Goal: Navigation & Orientation: Go to known website

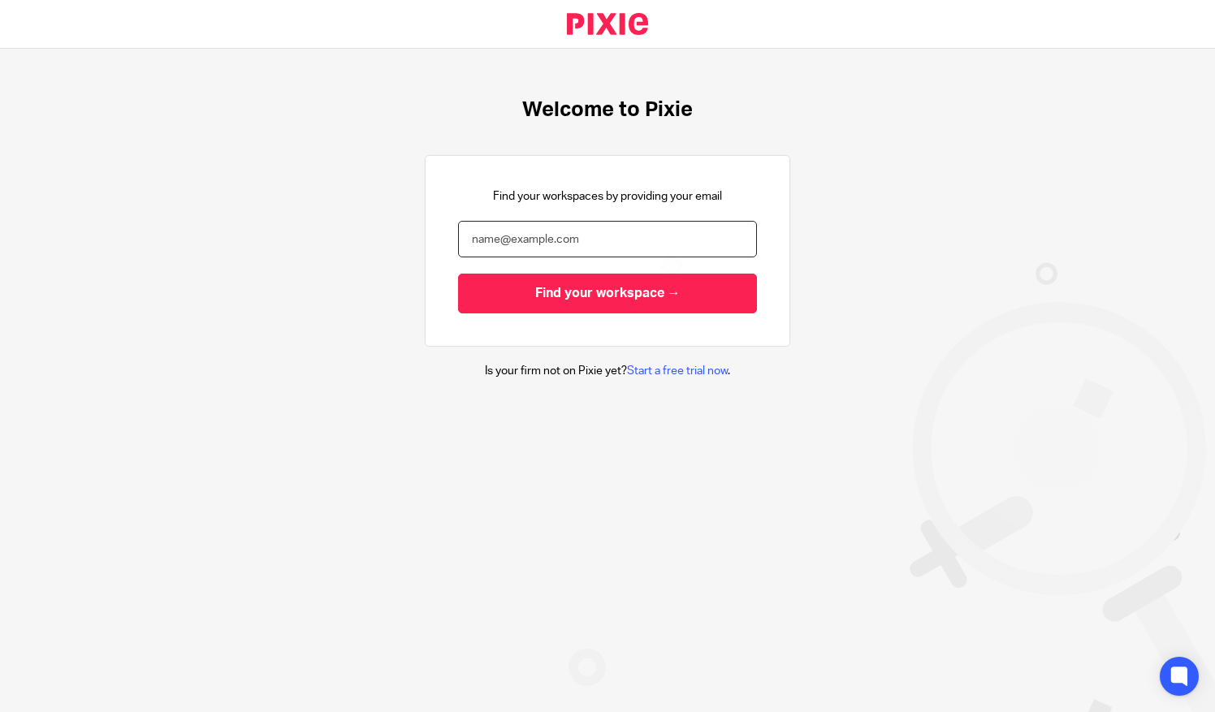
click at [495, 231] on input "email" at bounding box center [607, 239] width 299 height 37
type input "[PERSON_NAME][EMAIL_ADDRESS][DOMAIN_NAME]"
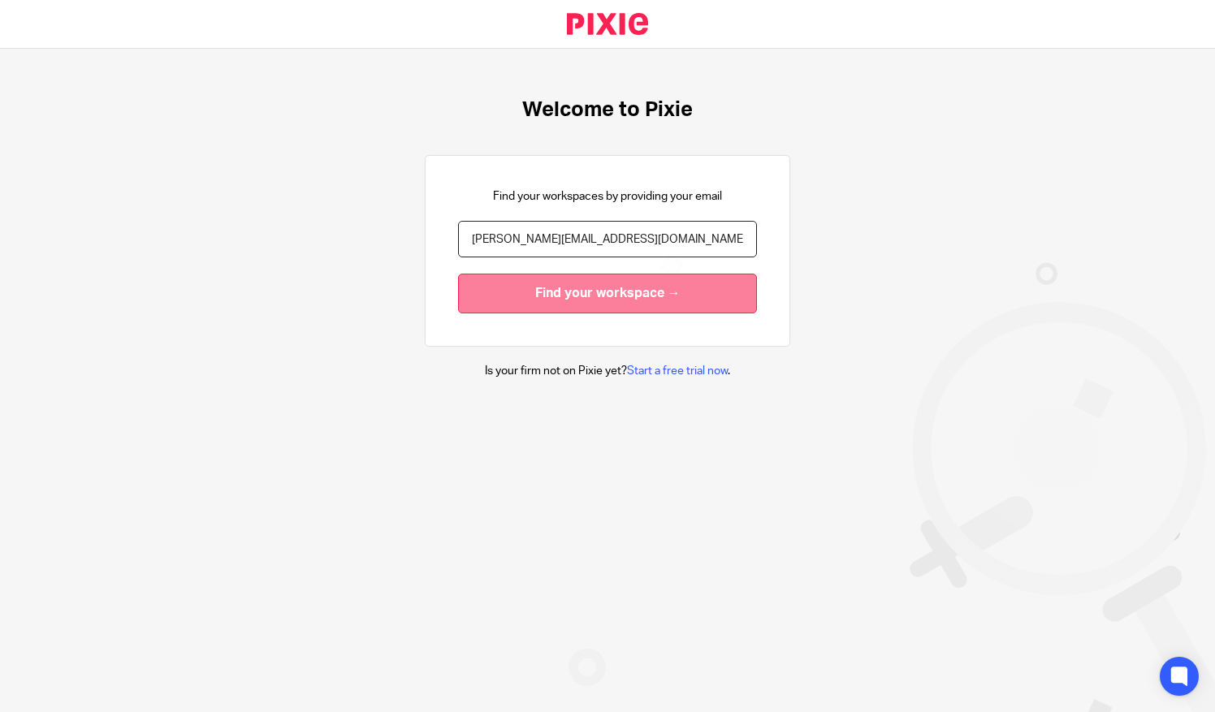
click at [534, 295] on input "Find your workspace →" at bounding box center [607, 294] width 299 height 40
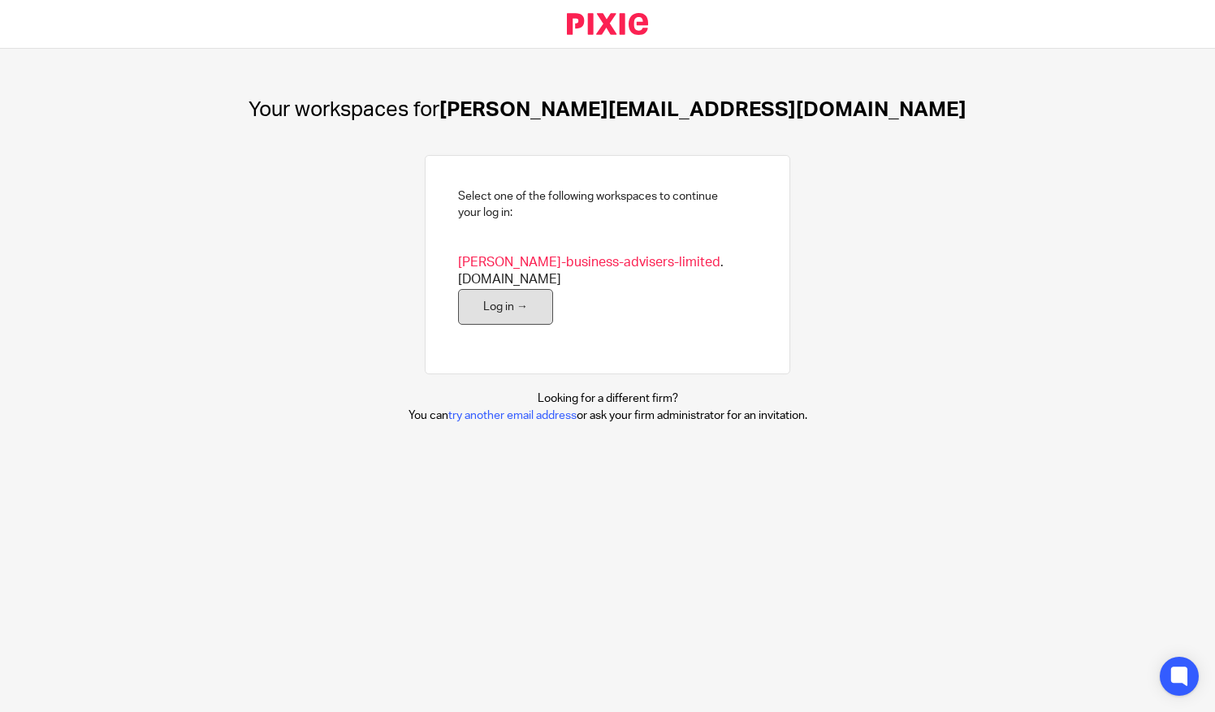
click at [501, 292] on link "Log in →" at bounding box center [505, 307] width 95 height 37
